Goal: Find contact information: Find contact information

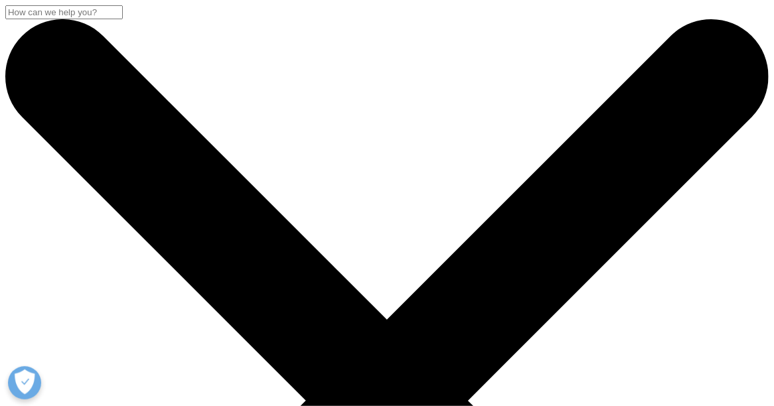
drag, startPoint x: 781, startPoint y: 62, endPoint x: 686, endPoint y: 111, distance: 107.1
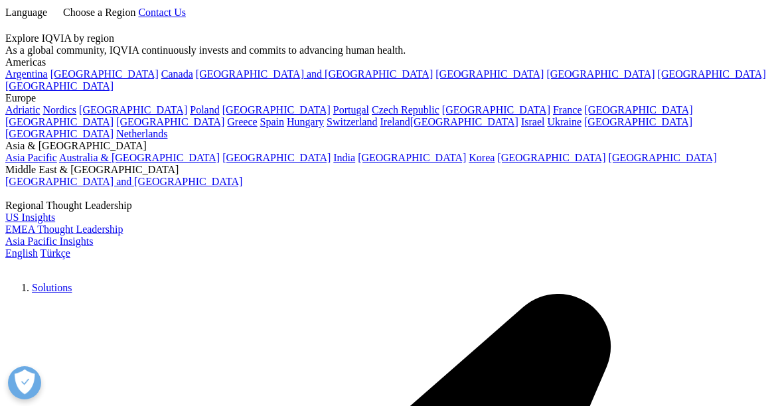
scroll to position [846, 0]
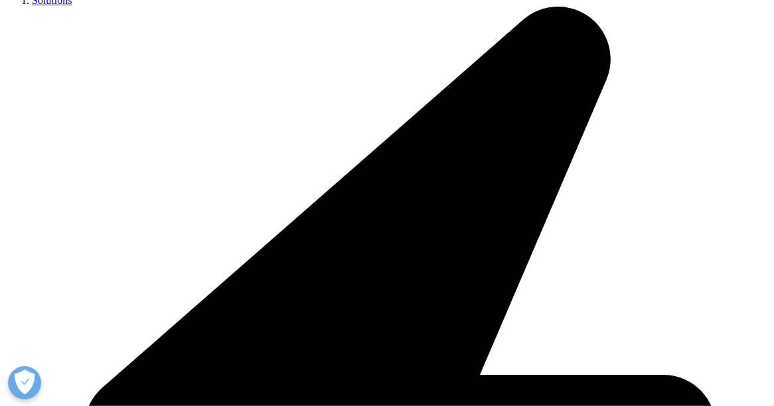
scroll to position [348, 0]
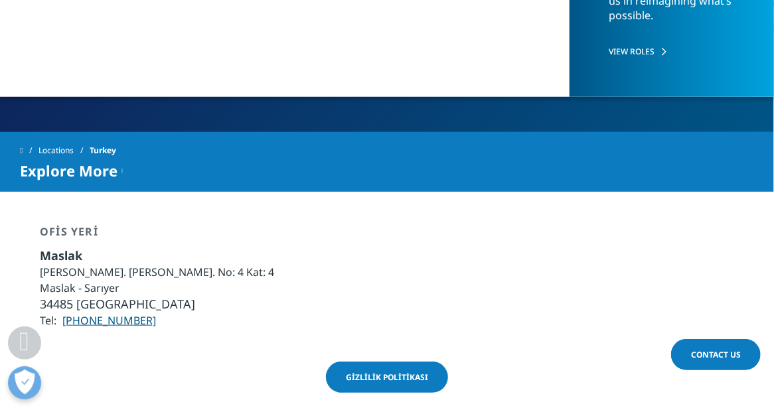
click at [121, 163] on icon at bounding box center [122, 171] width 2 height 16
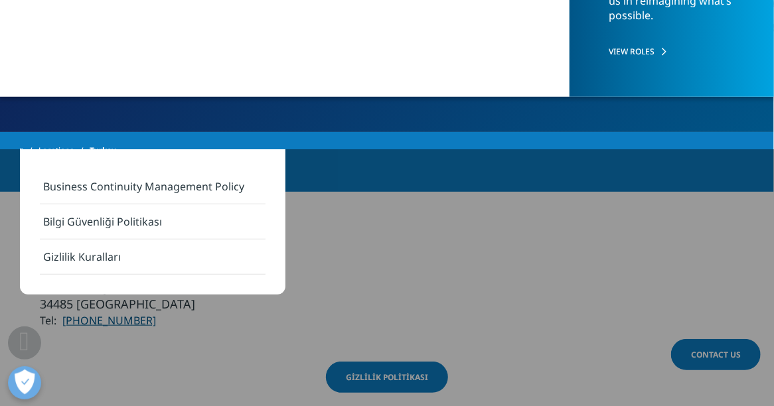
click at [389, 232] on div "Ofis [PERSON_NAME][GEOGRAPHIC_DATA] Mah. [PERSON_NAME]. No: 4 Kat: 4 [PERSON_NA…" at bounding box center [387, 277] width 774 height 104
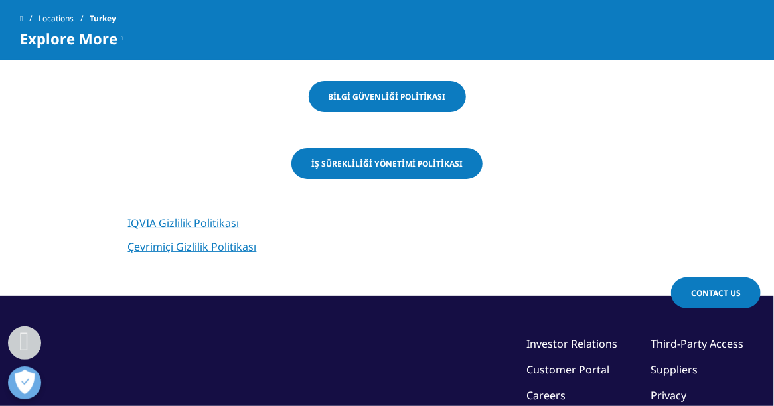
scroll to position [822, 0]
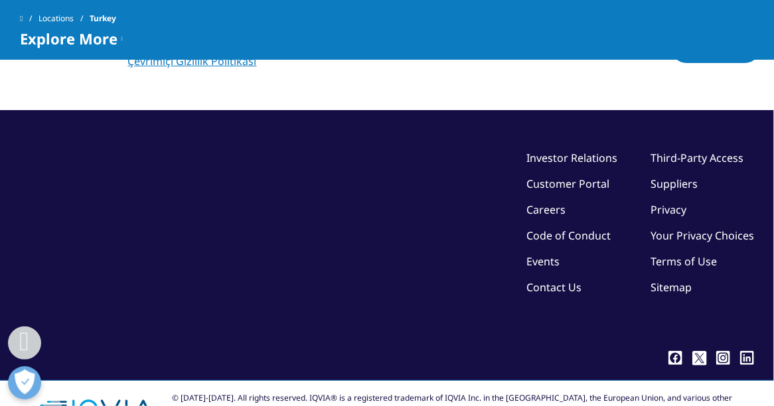
drag, startPoint x: 573, startPoint y: 400, endPoint x: 630, endPoint y: 352, distance: 74.4
drag, startPoint x: 543, startPoint y: 390, endPoint x: 774, endPoint y: 328, distance: 239.2
click at [519, 283] on div "©2025 IQVIA Inc, All Rights Reserved. Investor Relations Customer Portal Career…" at bounding box center [387, 247] width 734 height 195
